Goal: Find specific page/section: Find specific page/section

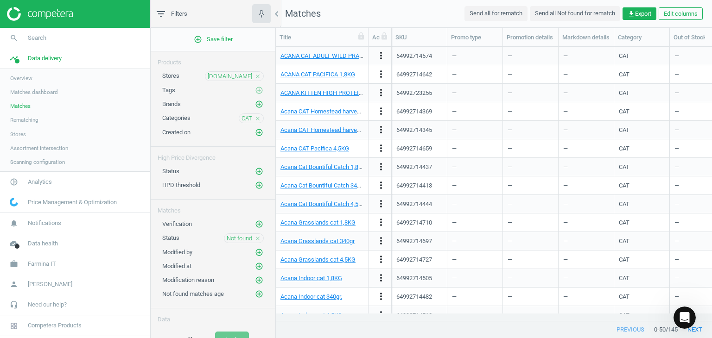
click at [30, 108] on link "Matches" at bounding box center [75, 106] width 150 height 14
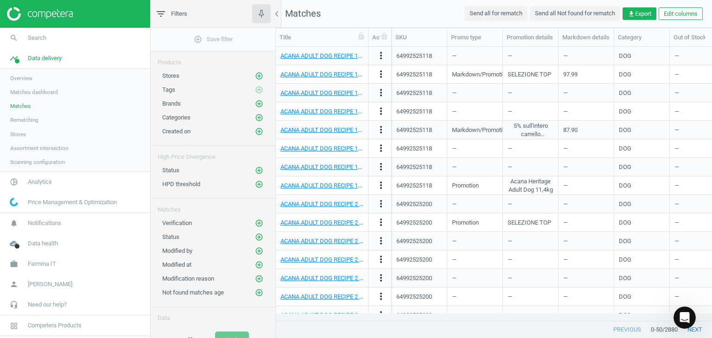
click at [46, 91] on span "Matches dashboard" at bounding box center [34, 91] width 48 height 7
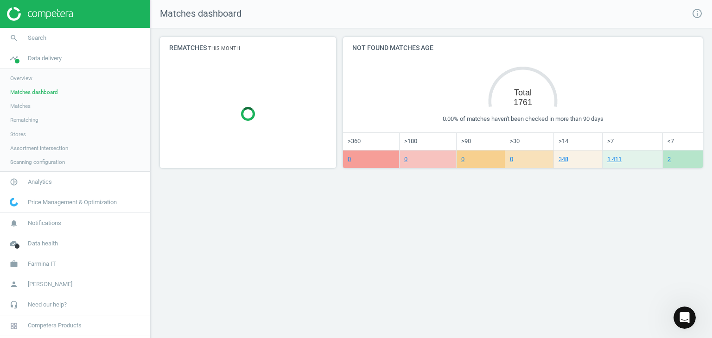
click at [35, 134] on link "Stores" at bounding box center [75, 134] width 150 height 14
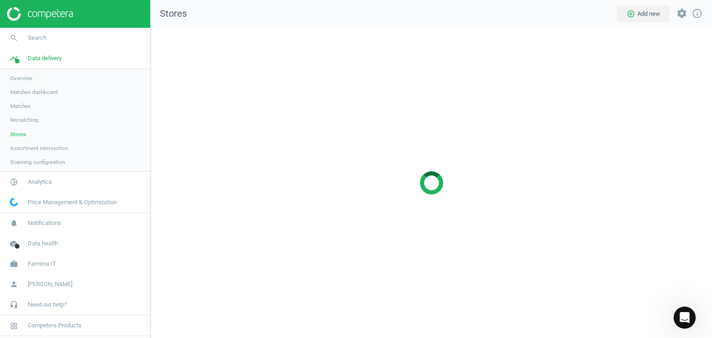
scroll to position [324, 575]
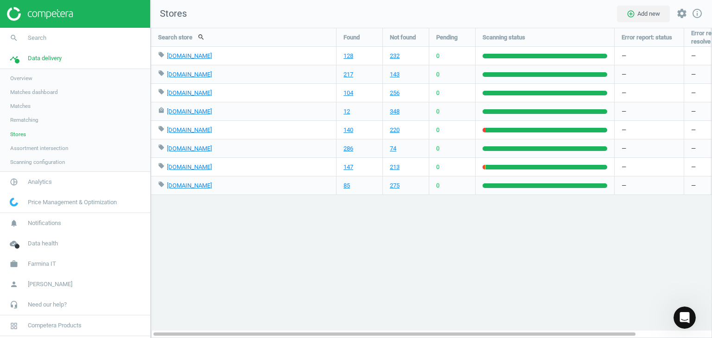
click at [52, 145] on span "Assortment intersection" at bounding box center [39, 148] width 58 height 7
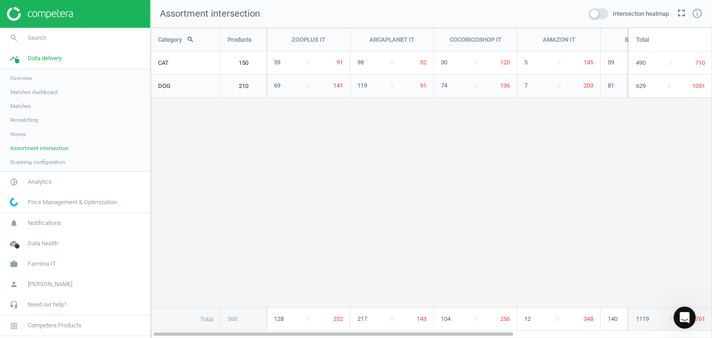
scroll to position [325, 575]
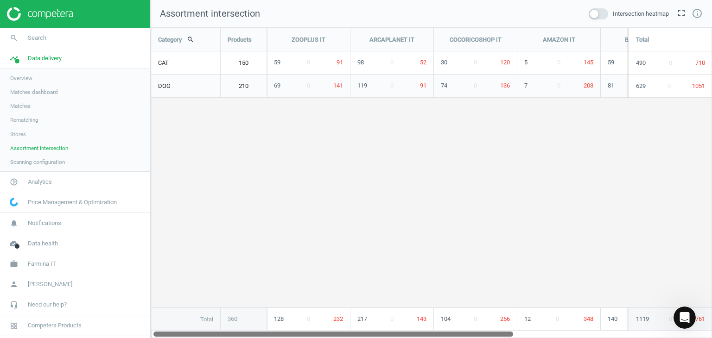
click at [503, 333] on div at bounding box center [332, 334] width 359 height 8
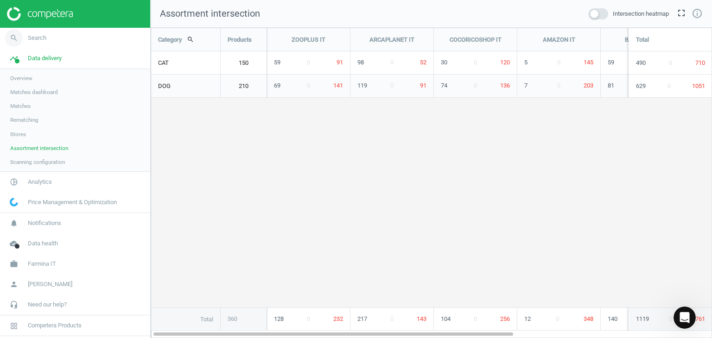
click at [44, 42] on link "search Search" at bounding box center [75, 38] width 150 height 20
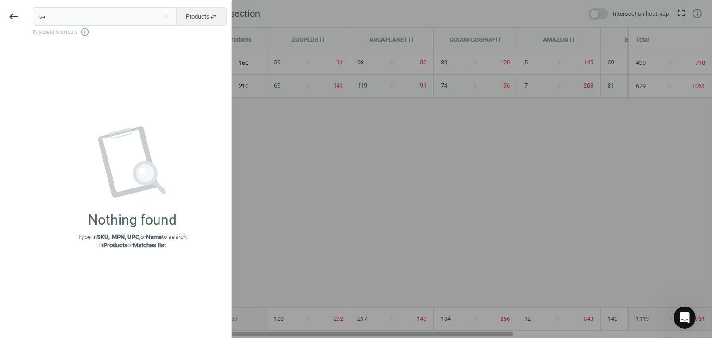
type input "v"
type input "V"
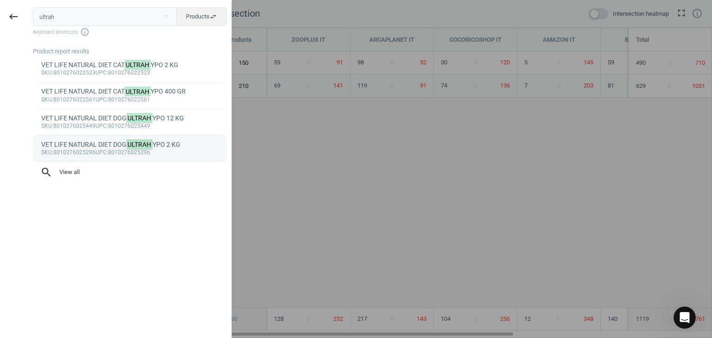
type input "ultrah"
click at [151, 151] on div "sku :8010276025296 upc :8010276025296" at bounding box center [129, 152] width 177 height 7
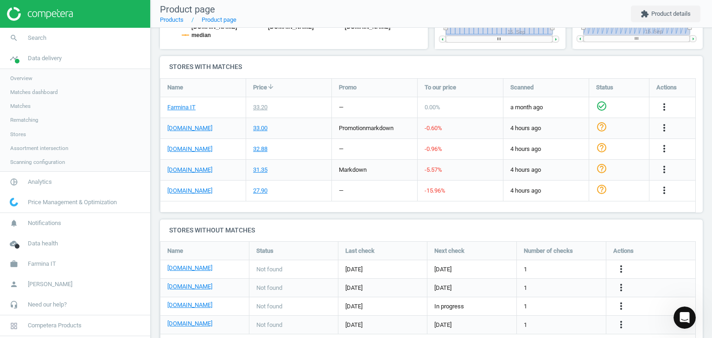
scroll to position [309, 0]
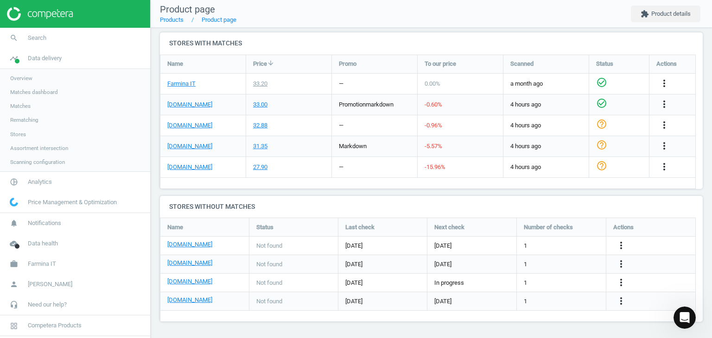
click at [600, 105] on icon "check_circle_outline" at bounding box center [601, 103] width 11 height 11
click at [602, 130] on div "check_circle_outline" at bounding box center [601, 125] width 11 height 13
click at [601, 146] on icon "check_circle_outline" at bounding box center [601, 144] width 11 height 11
click at [601, 165] on icon "check_circle_outline" at bounding box center [601, 165] width 11 height 11
